Goal: Find specific page/section: Find specific page/section

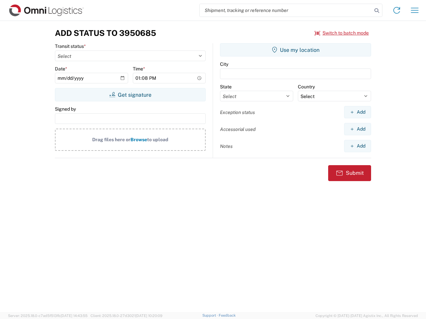
click at [286, 10] on input "search" at bounding box center [286, 10] width 172 height 13
click at [376, 11] on icon at bounding box center [376, 10] width 9 height 9
click at [396, 10] on icon at bounding box center [396, 10] width 11 height 11
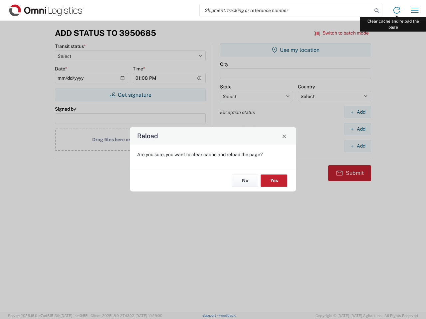
click at [414, 10] on div "Reload Are you sure, you want to clear cache and reload the page? No Yes" at bounding box center [213, 159] width 426 height 319
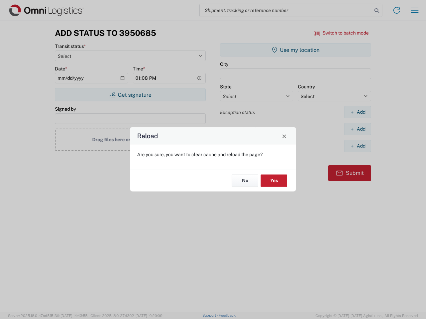
click at [341, 33] on div "Reload Are you sure, you want to clear cache and reload the page? No Yes" at bounding box center [213, 159] width 426 height 319
click at [130, 95] on div "Reload Are you sure, you want to clear cache and reload the page? No Yes" at bounding box center [213, 159] width 426 height 319
click at [295, 50] on div "Reload Are you sure, you want to clear cache and reload the page? No Yes" at bounding box center [213, 159] width 426 height 319
click at [357, 112] on div "Reload Are you sure, you want to clear cache and reload the page? No Yes" at bounding box center [213, 159] width 426 height 319
click at [357, 129] on div "Reload Are you sure, you want to clear cache and reload the page? No Yes" at bounding box center [213, 159] width 426 height 319
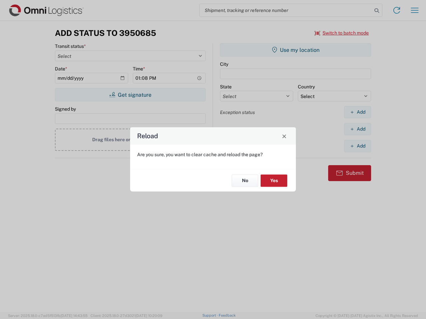
click at [357, 146] on div "Reload Are you sure, you want to clear cache and reload the page? No Yes" at bounding box center [213, 159] width 426 height 319
